Goal: Transaction & Acquisition: Obtain resource

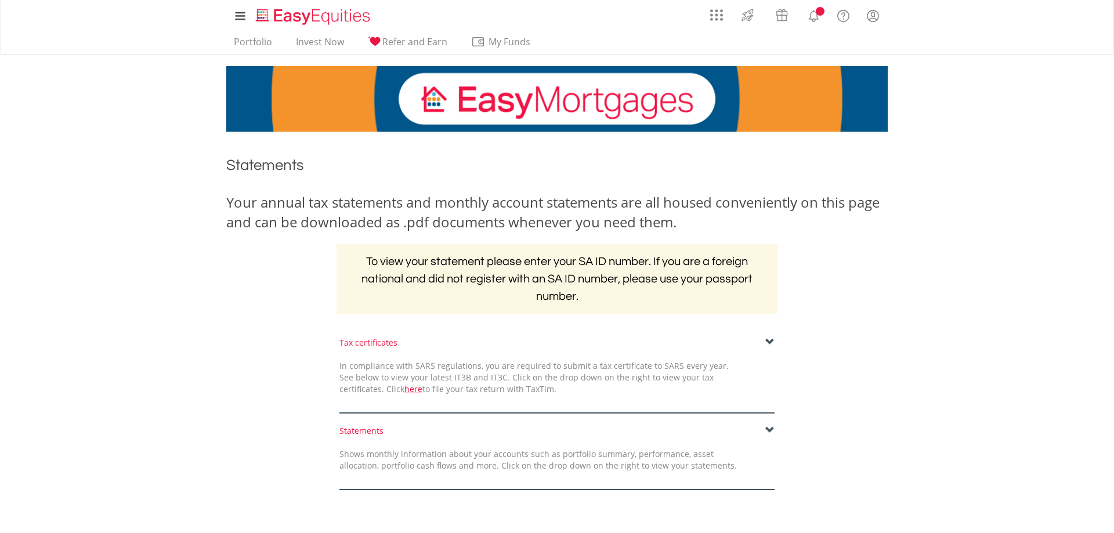
scroll to position [171, 0]
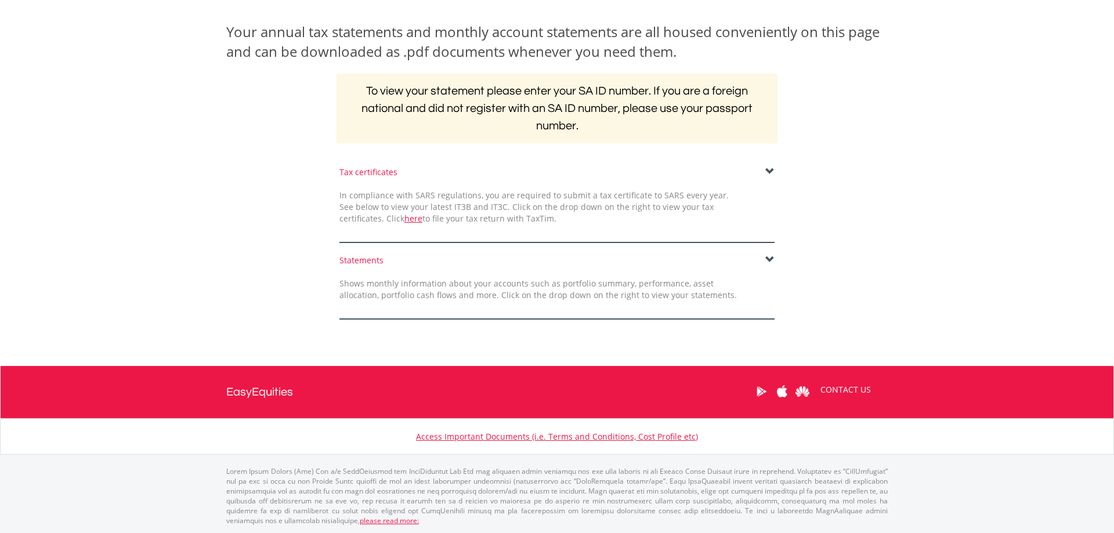
click at [771, 261] on span at bounding box center [770, 259] width 9 height 9
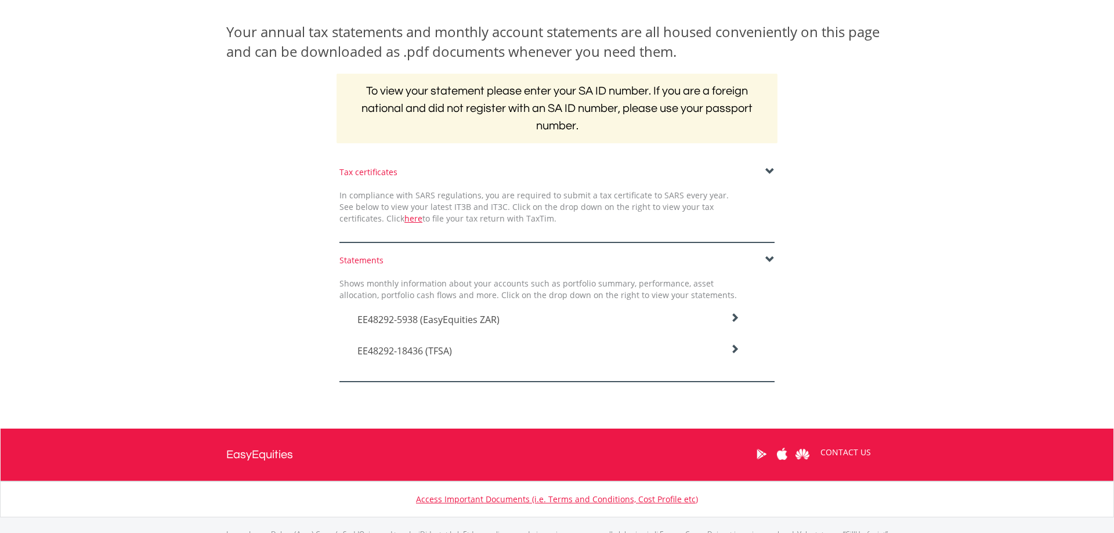
click at [734, 323] on icon at bounding box center [734, 317] width 9 height 9
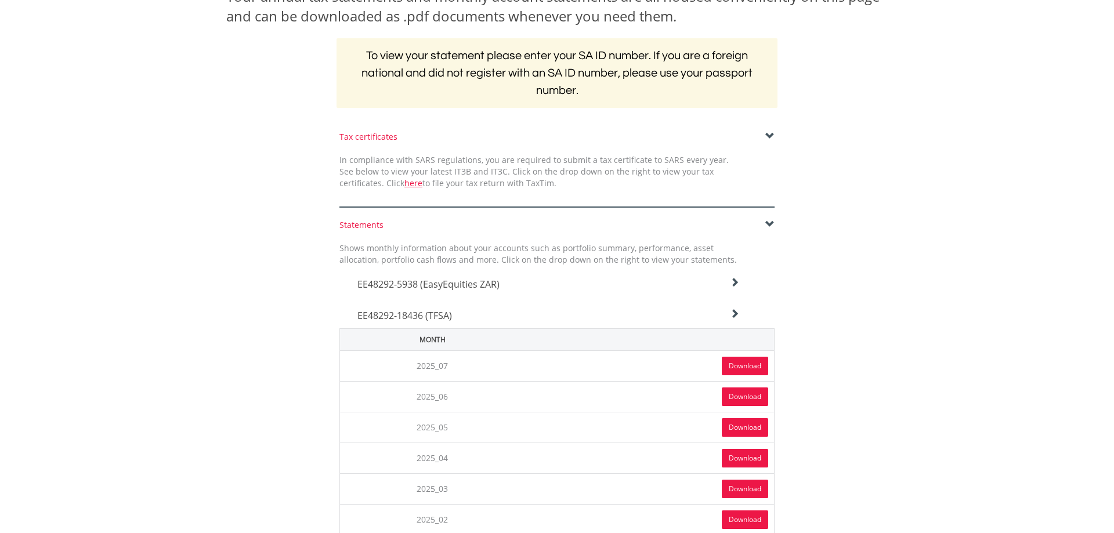
scroll to position [230, 0]
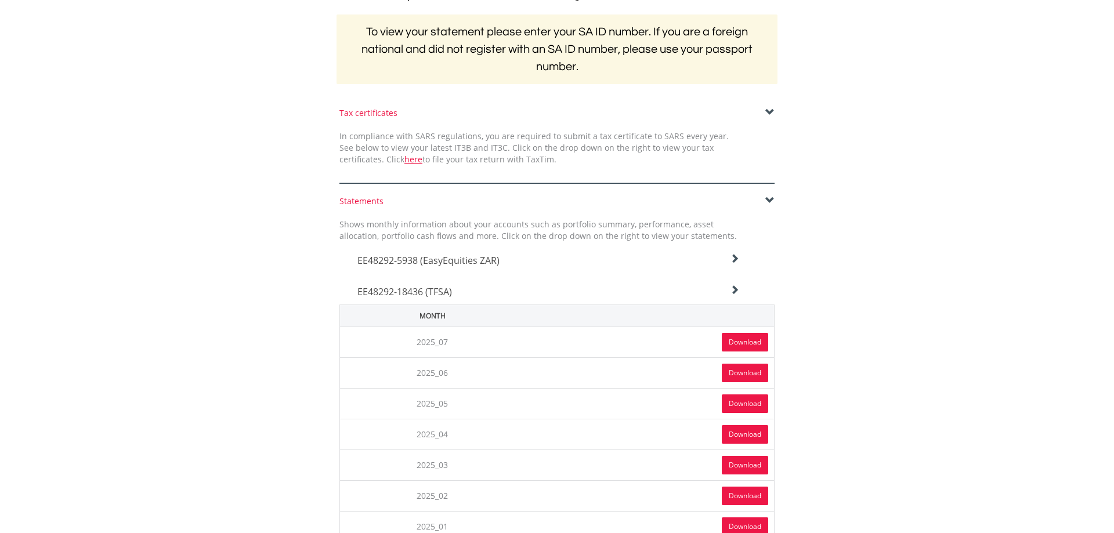
click at [739, 337] on link "Download" at bounding box center [745, 342] width 46 height 19
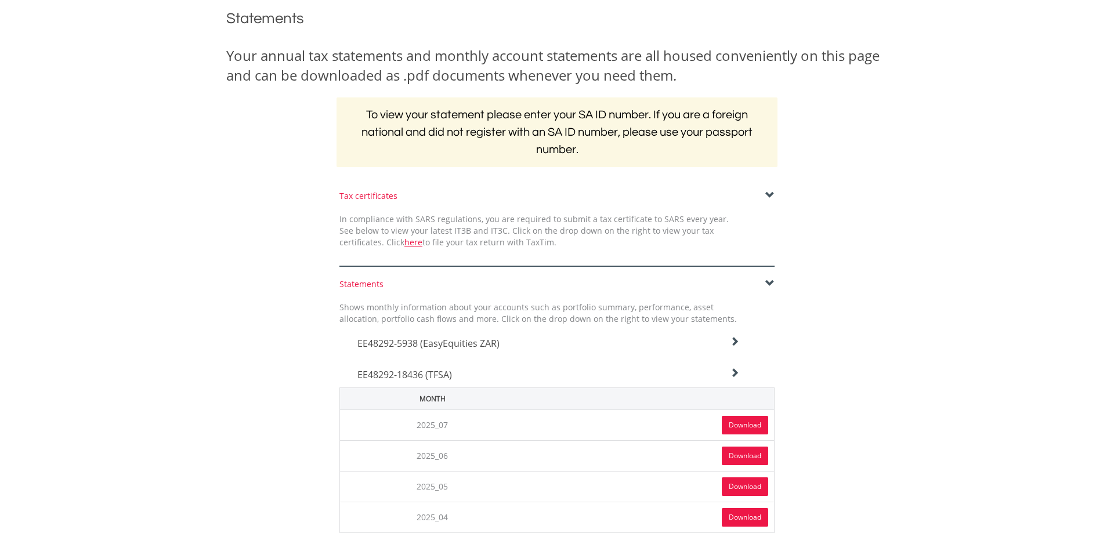
scroll to position [0, 0]
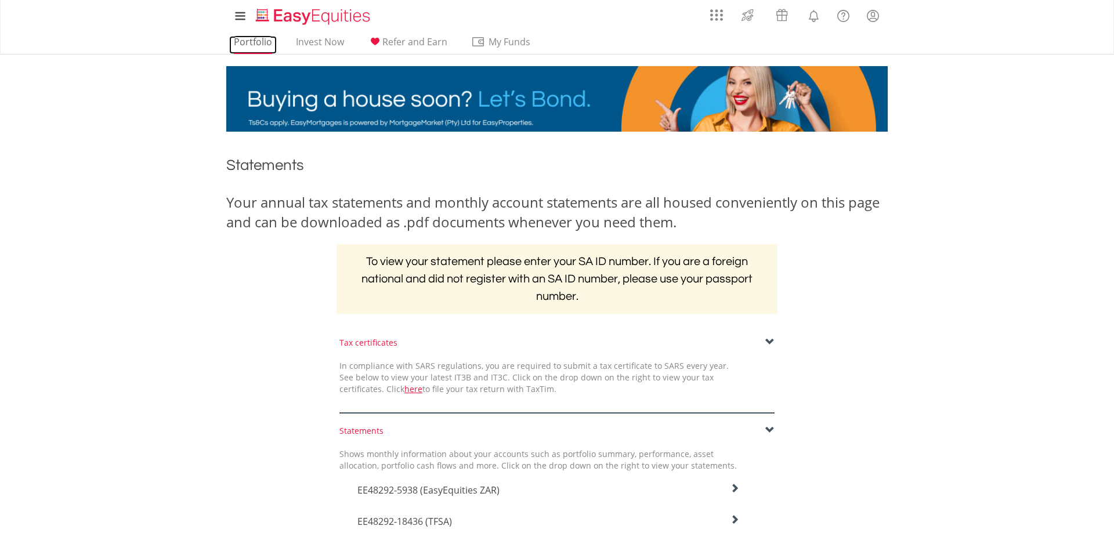
click at [261, 39] on link "Portfolio" at bounding box center [253, 45] width 48 height 18
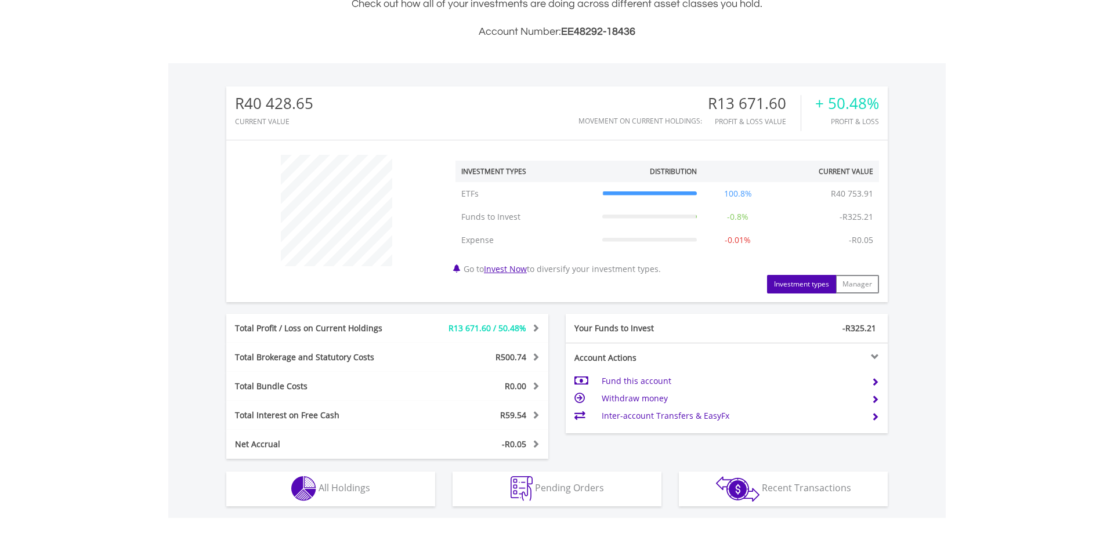
scroll to position [355, 0]
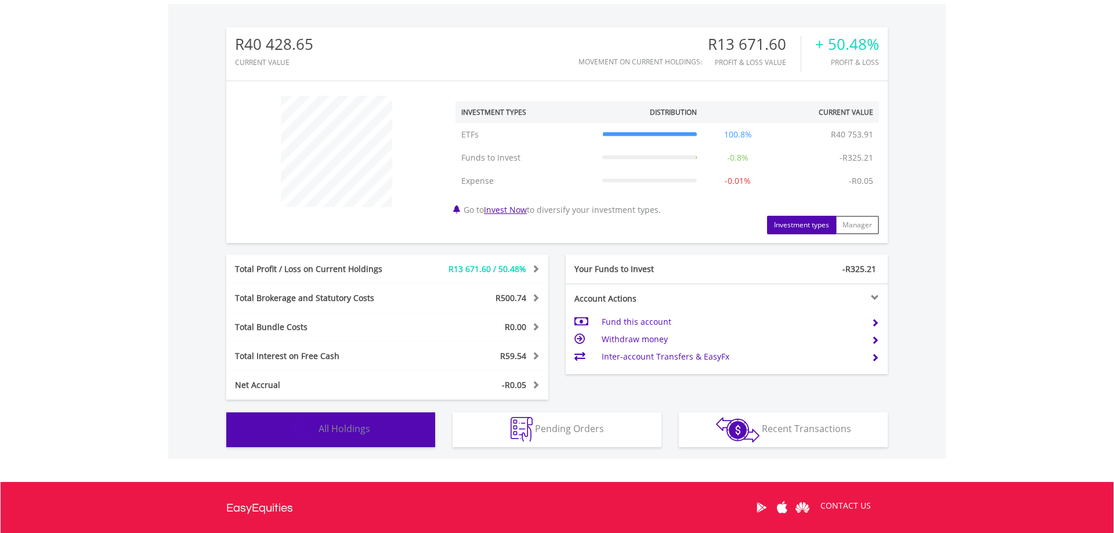
click at [350, 432] on span "All Holdings" at bounding box center [345, 429] width 52 height 13
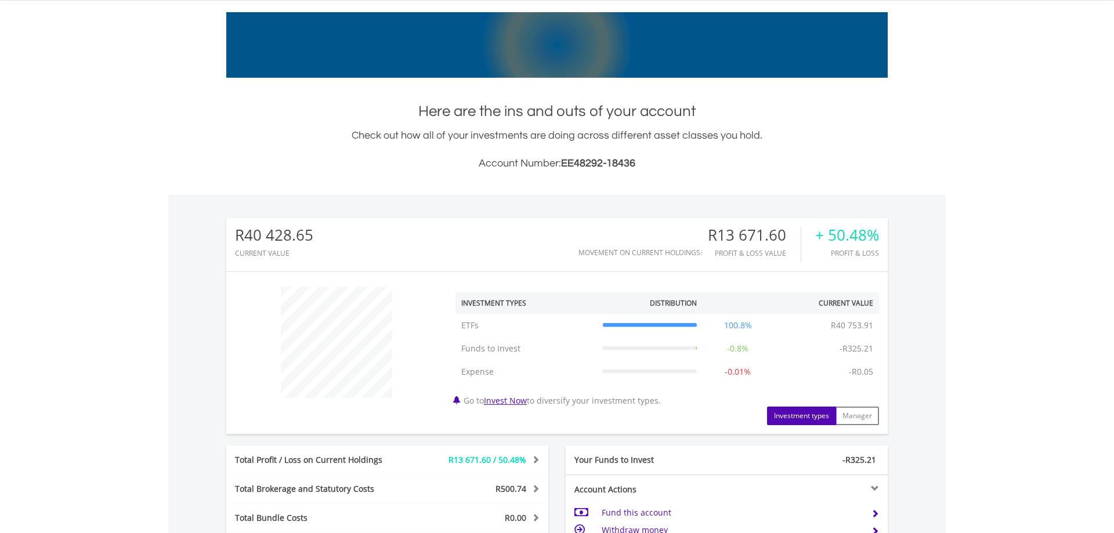
scroll to position [0, 0]
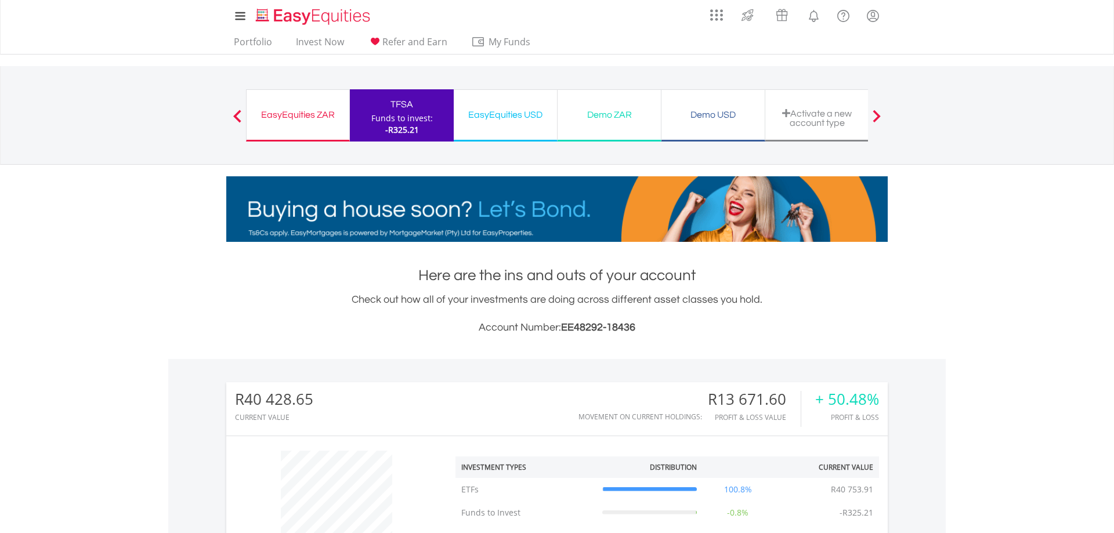
click at [400, 125] on span "-R325.21" at bounding box center [402, 129] width 34 height 11
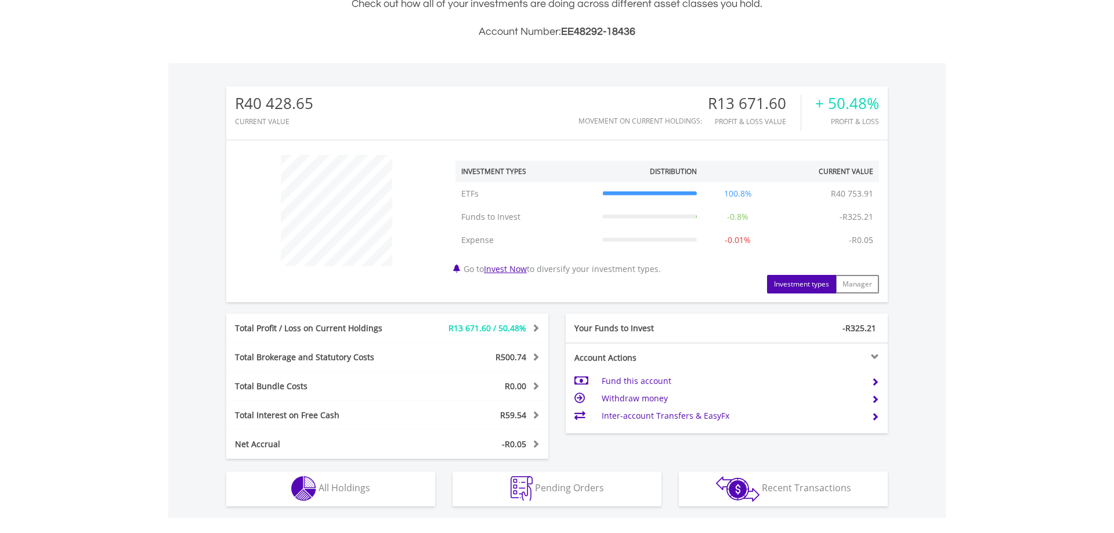
click at [533, 358] on span at bounding box center [534, 357] width 11 height 8
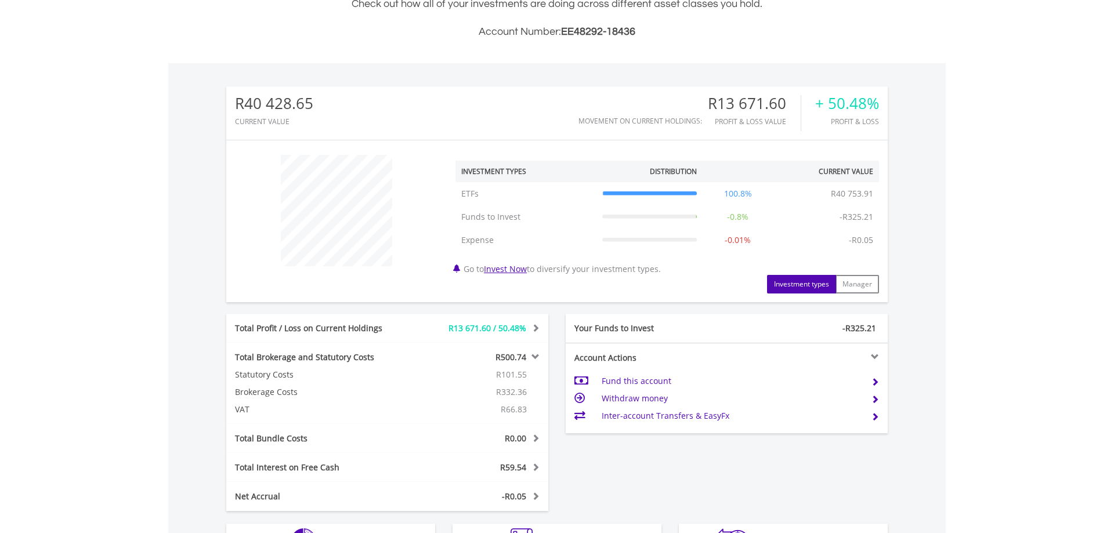
click at [648, 378] on td "Fund this account" at bounding box center [732, 381] width 261 height 17
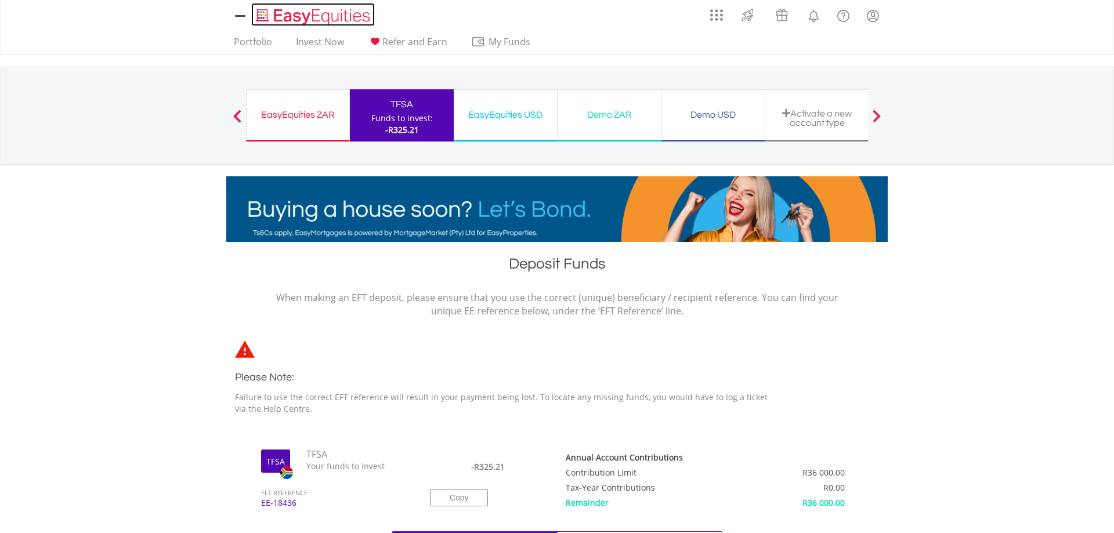
click at [301, 12] on img "Home page" at bounding box center [314, 16] width 121 height 19
